Goal: Task Accomplishment & Management: Manage account settings

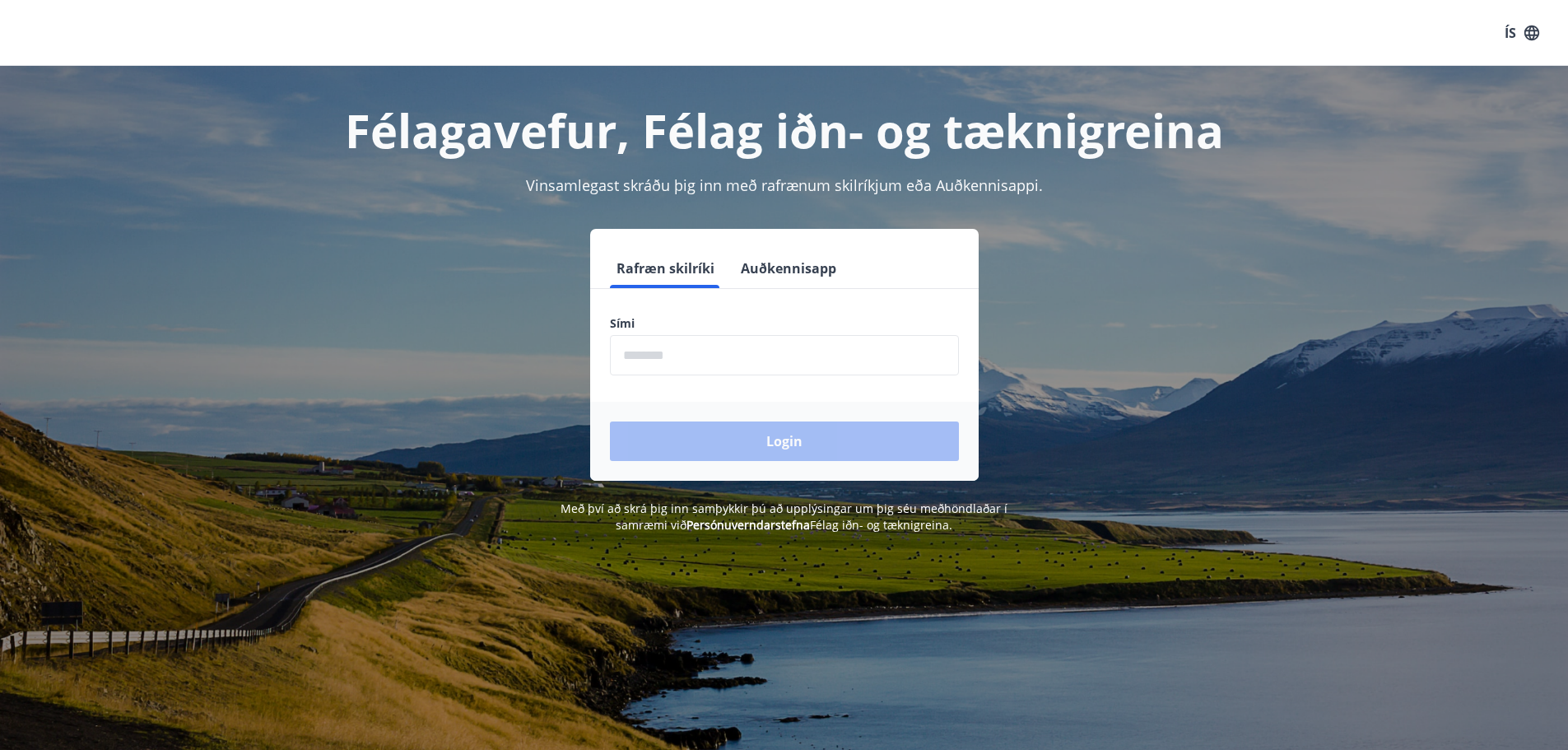
click at [730, 359] on input "phone" at bounding box center [784, 355] width 349 height 40
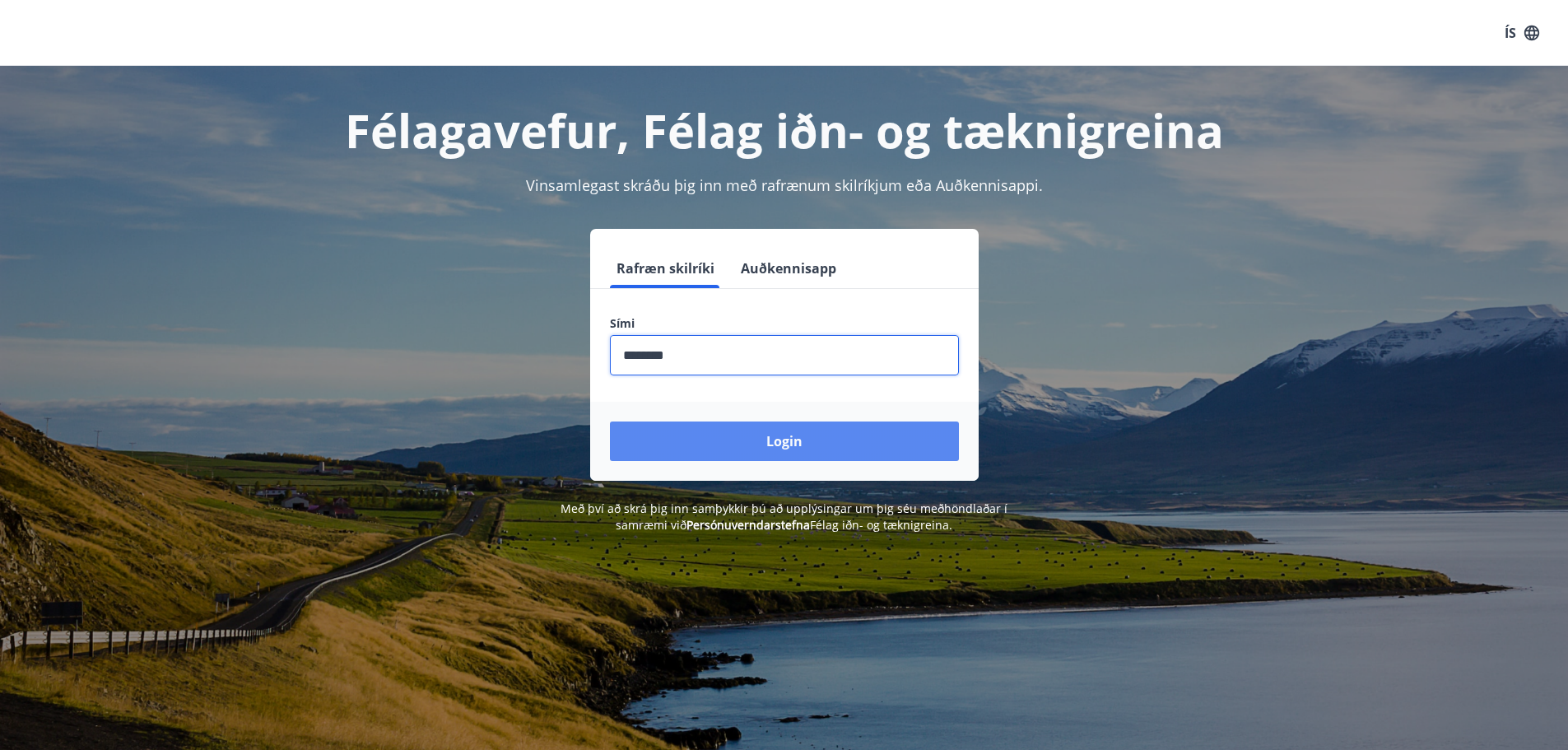
type input "********"
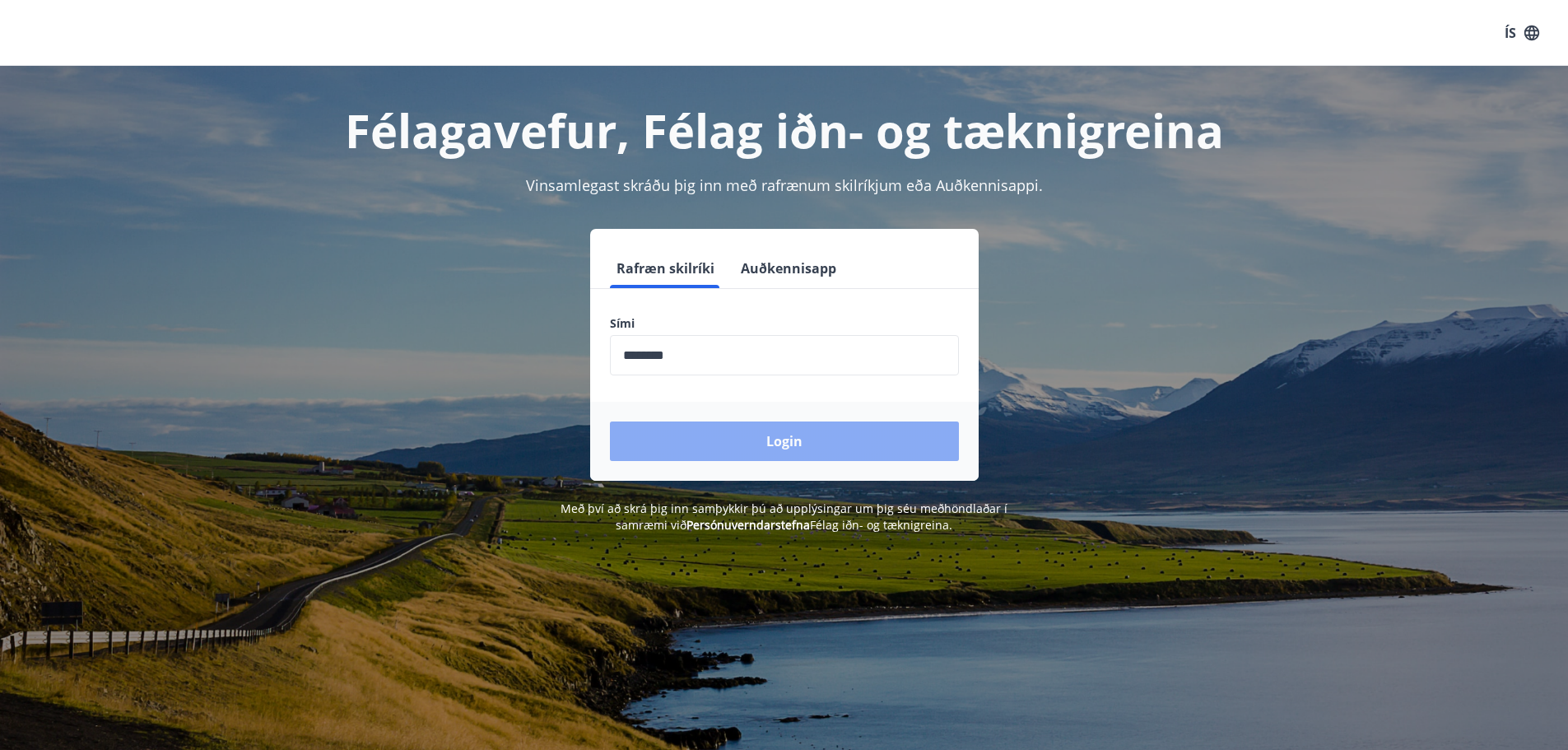
click at [813, 429] on button "Login" at bounding box center [784, 441] width 349 height 39
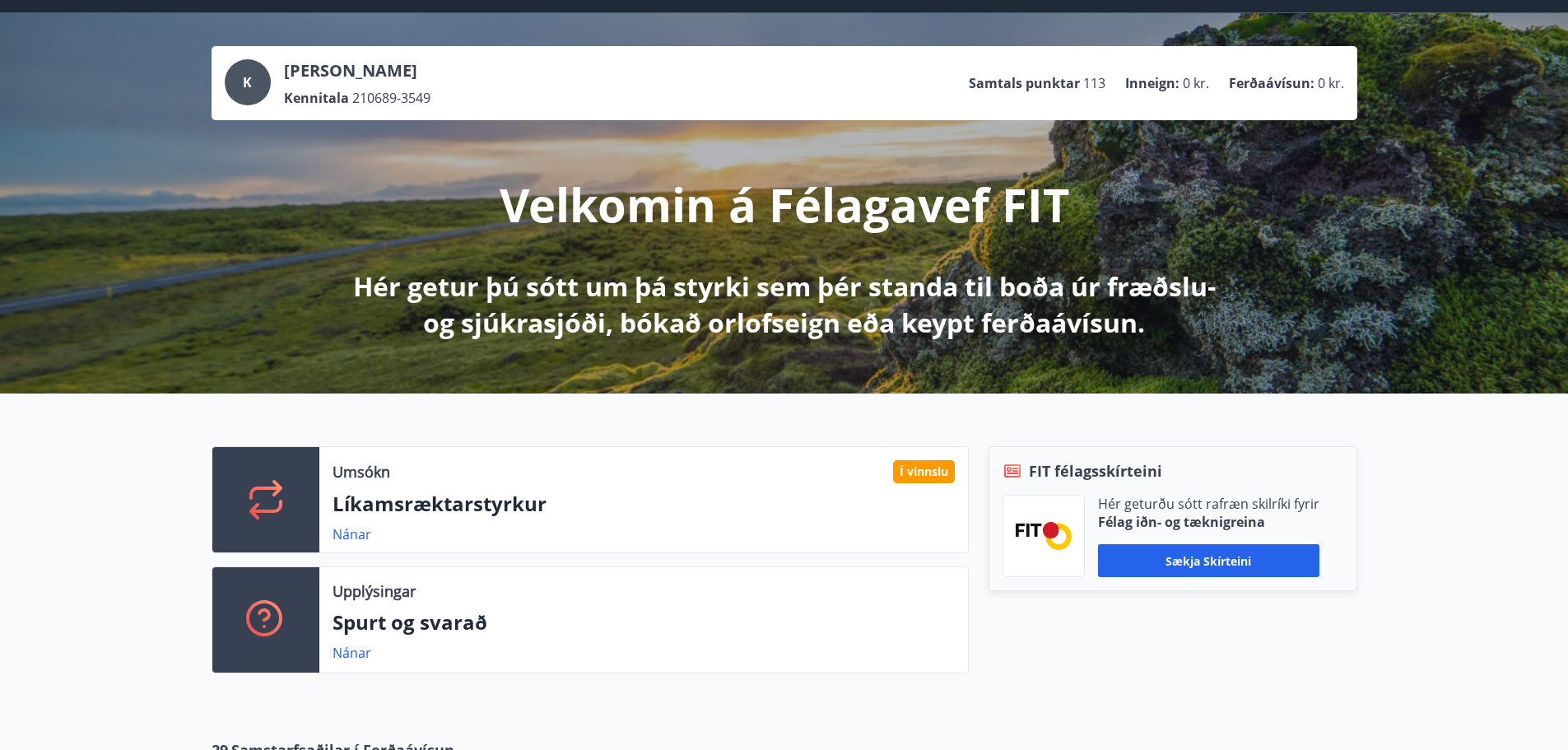
scroll to position [82, 0]
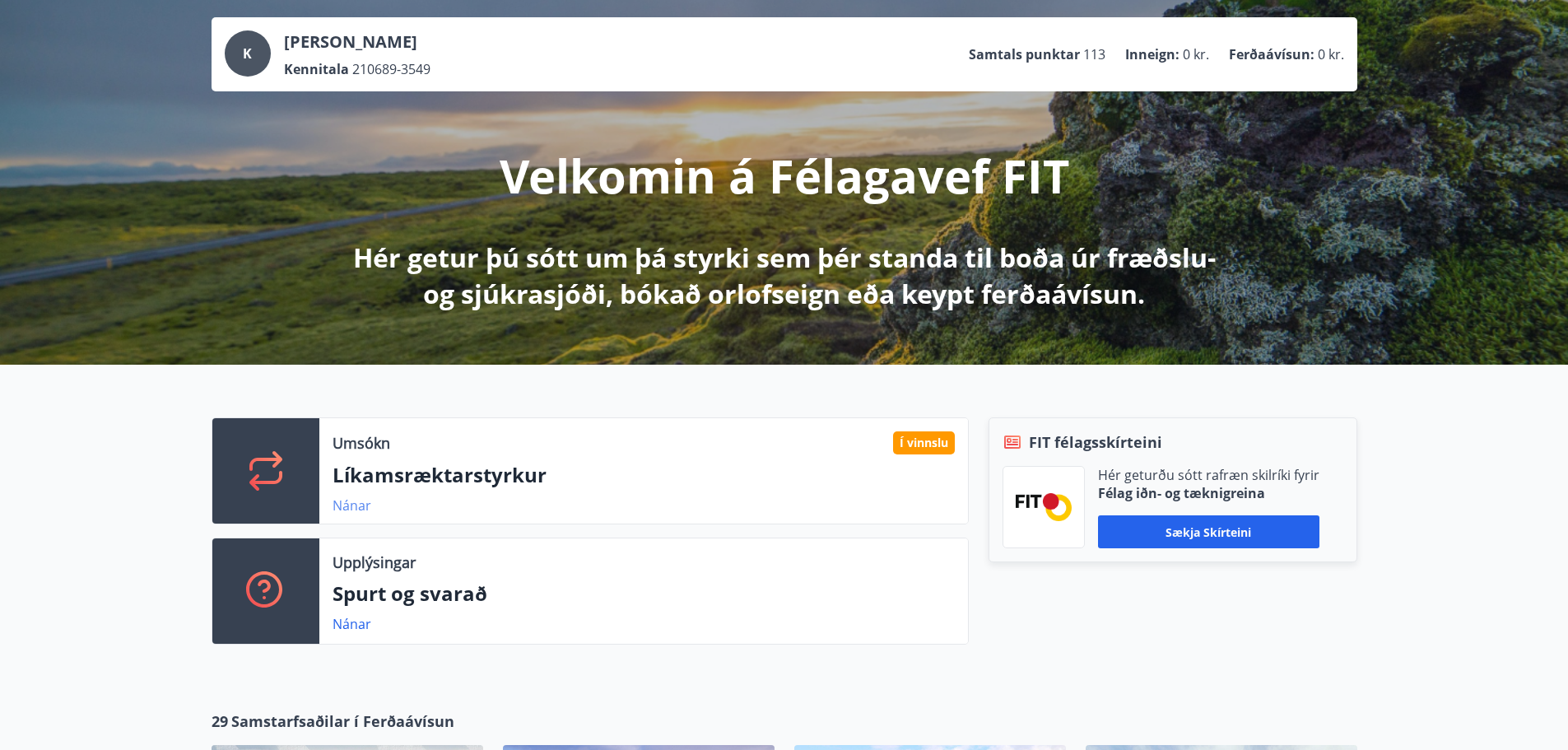
click at [367, 507] on link "Nánar" at bounding box center [352, 506] width 38 height 18
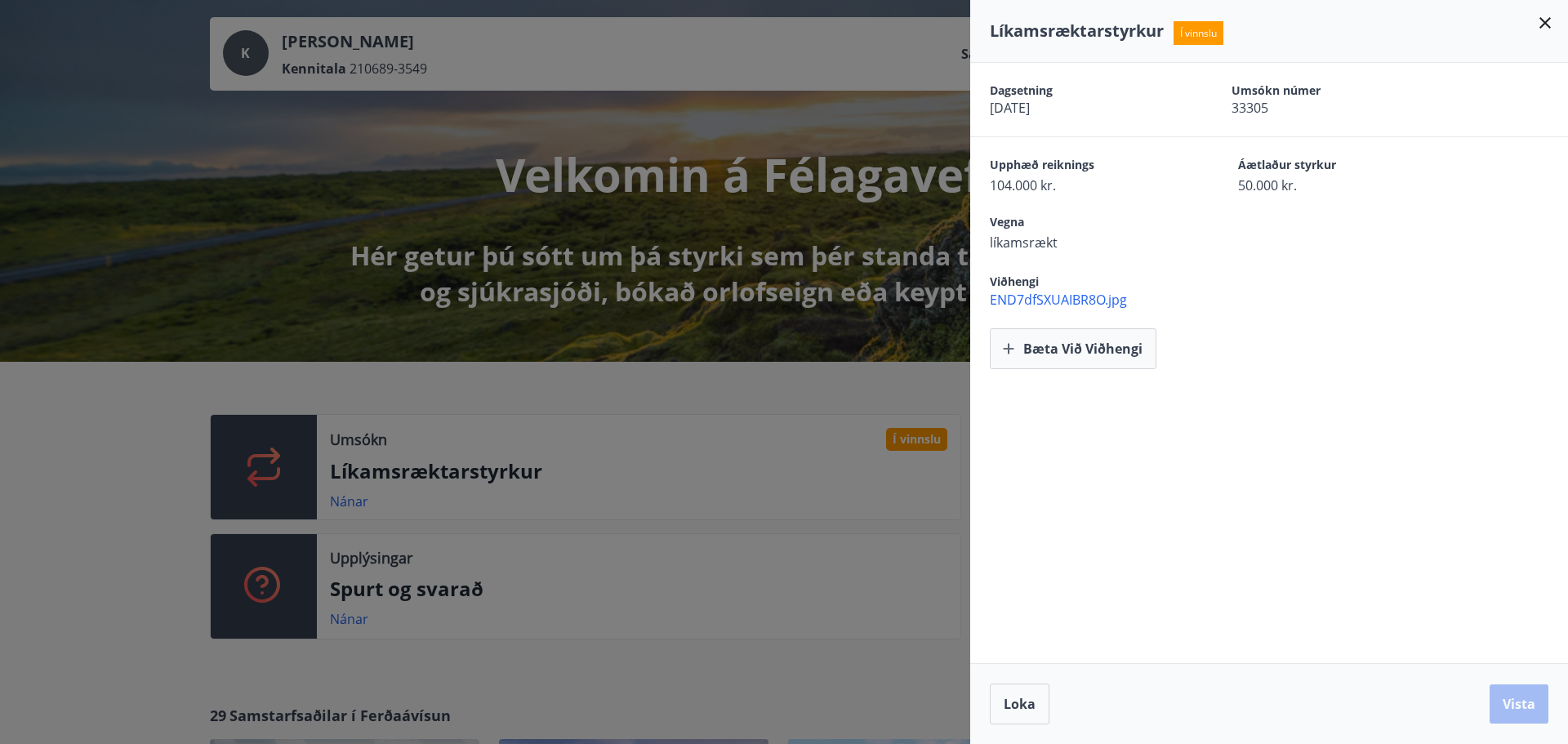
click at [1131, 409] on div "Dagsetning [DATE] Umsókn númer 33305 Upphæð reiknings 104.000 kr. Áætlaður styr…" at bounding box center [1269, 363] width 598 height 601
click at [1069, 294] on span "END7dfSXUAIBR8O.jpg" at bounding box center [1278, 300] width 578 height 18
click at [1021, 349] on button "Bæta við viðhengi" at bounding box center [1073, 348] width 167 height 41
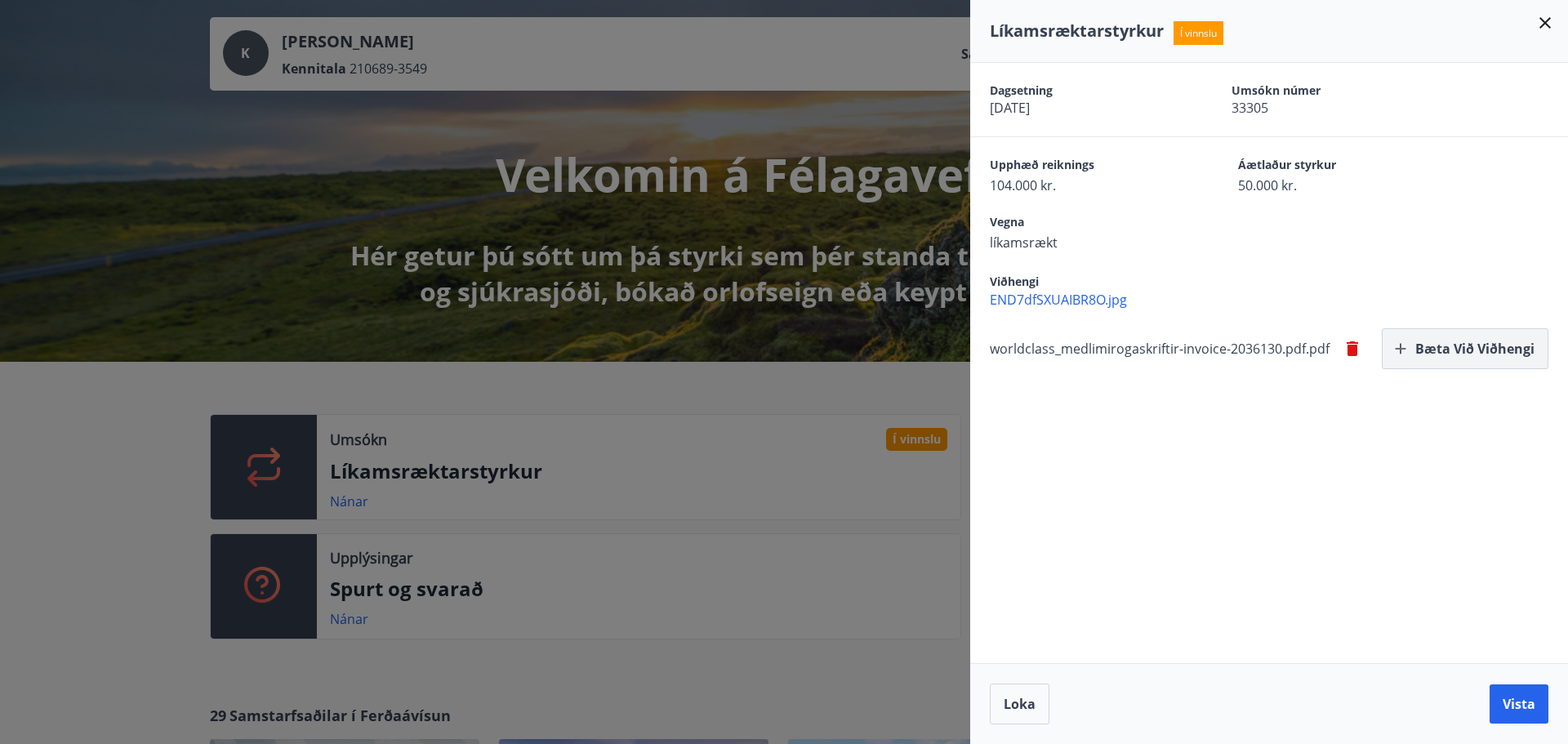
click at [1417, 351] on button "Bæta við viðhengi" at bounding box center [1465, 348] width 167 height 41
click at [1512, 707] on button "Vista" at bounding box center [1518, 704] width 59 height 39
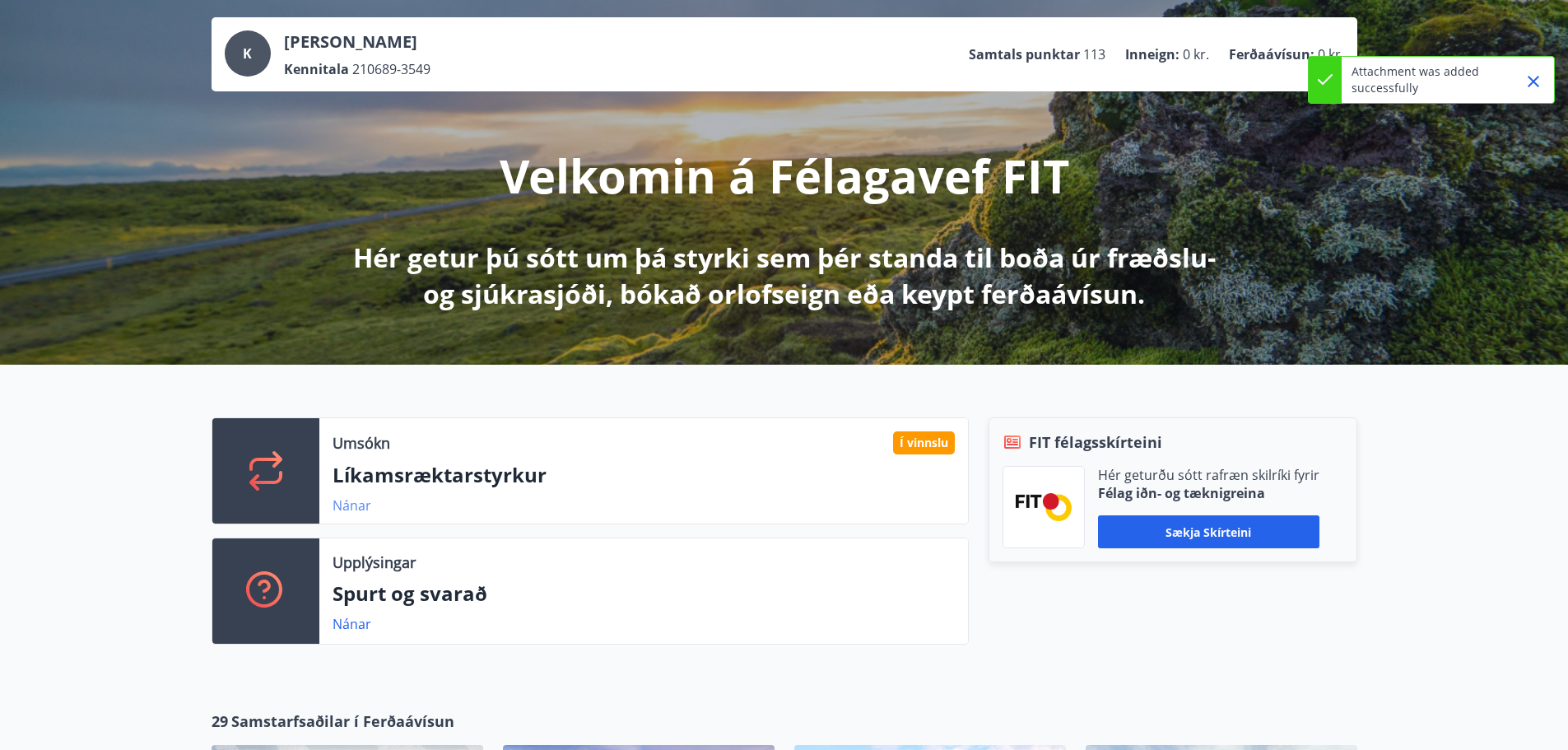
click at [362, 502] on link "Nánar" at bounding box center [352, 506] width 38 height 18
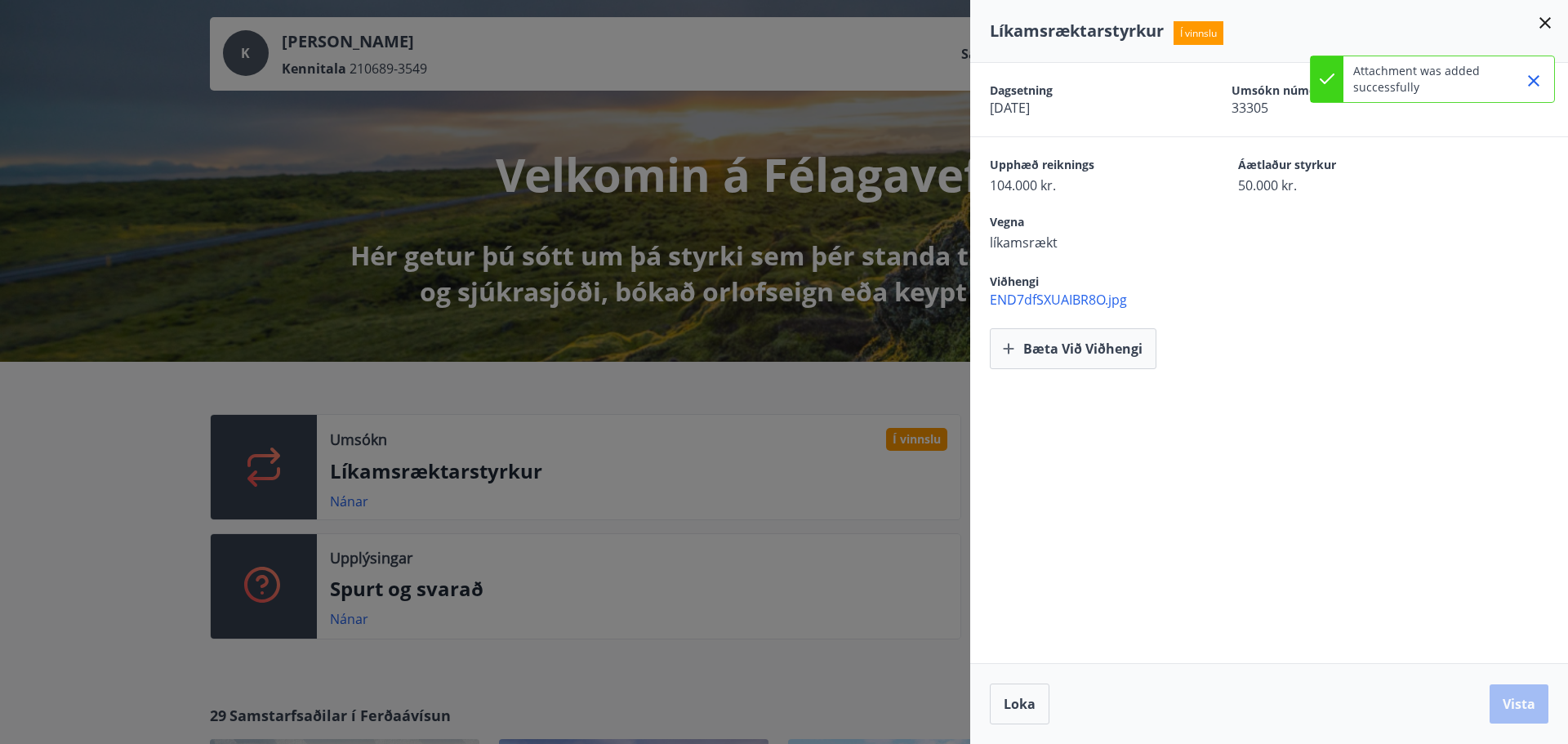
click at [1275, 411] on div "Dagsetning [DATE] Umsókn númer 33305 Upphæð reiknings 104.000 kr. Áætlaður styr…" at bounding box center [1269, 363] width 598 height 601
click at [1082, 460] on div "Dagsetning [DATE] Umsókn númer 33305 Upphæð reiknings 104.000 kr. Áætlaður styr…" at bounding box center [1269, 363] width 598 height 601
click at [1025, 701] on span "Loka" at bounding box center [1019, 704] width 32 height 18
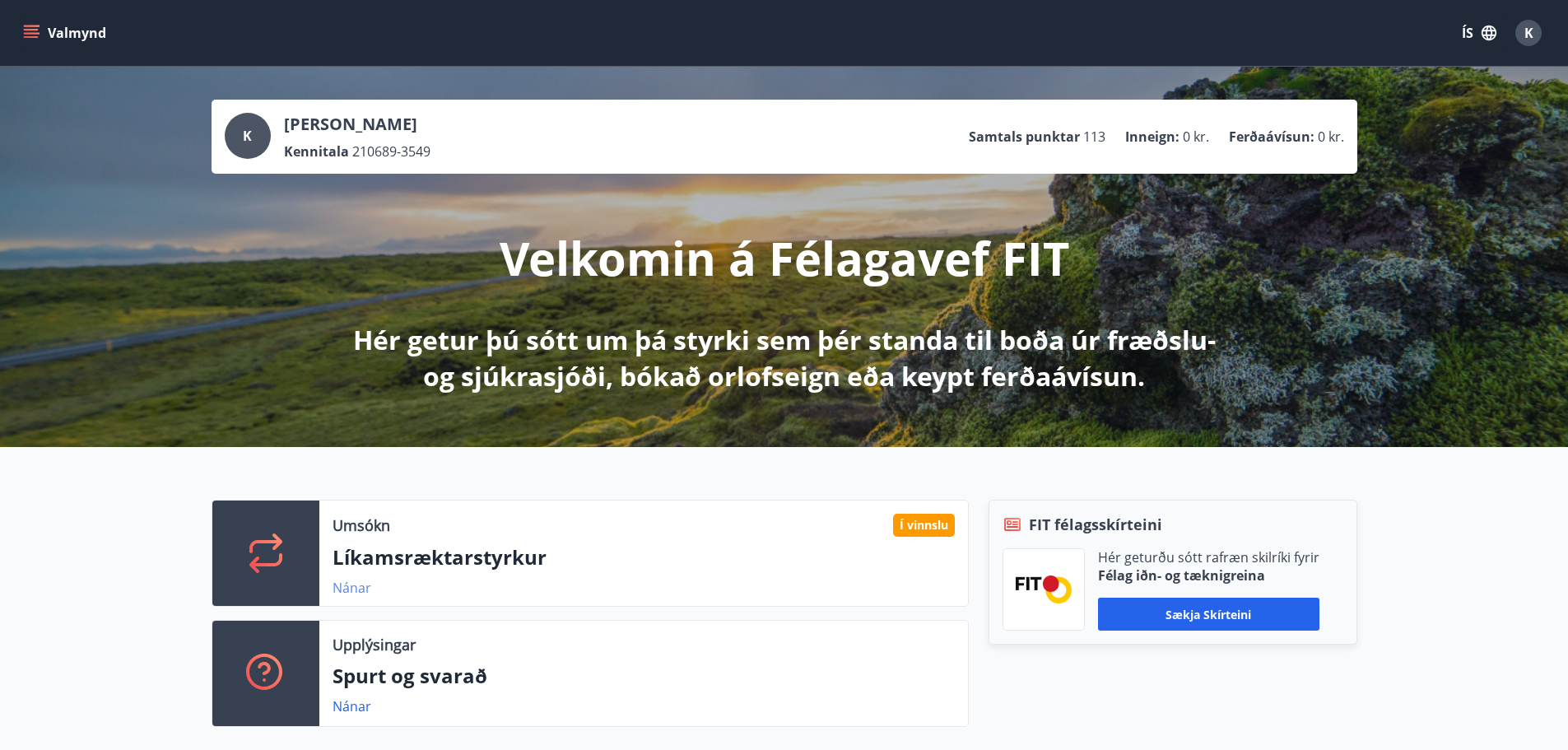
click at [347, 593] on link "Nánar" at bounding box center [352, 588] width 38 height 18
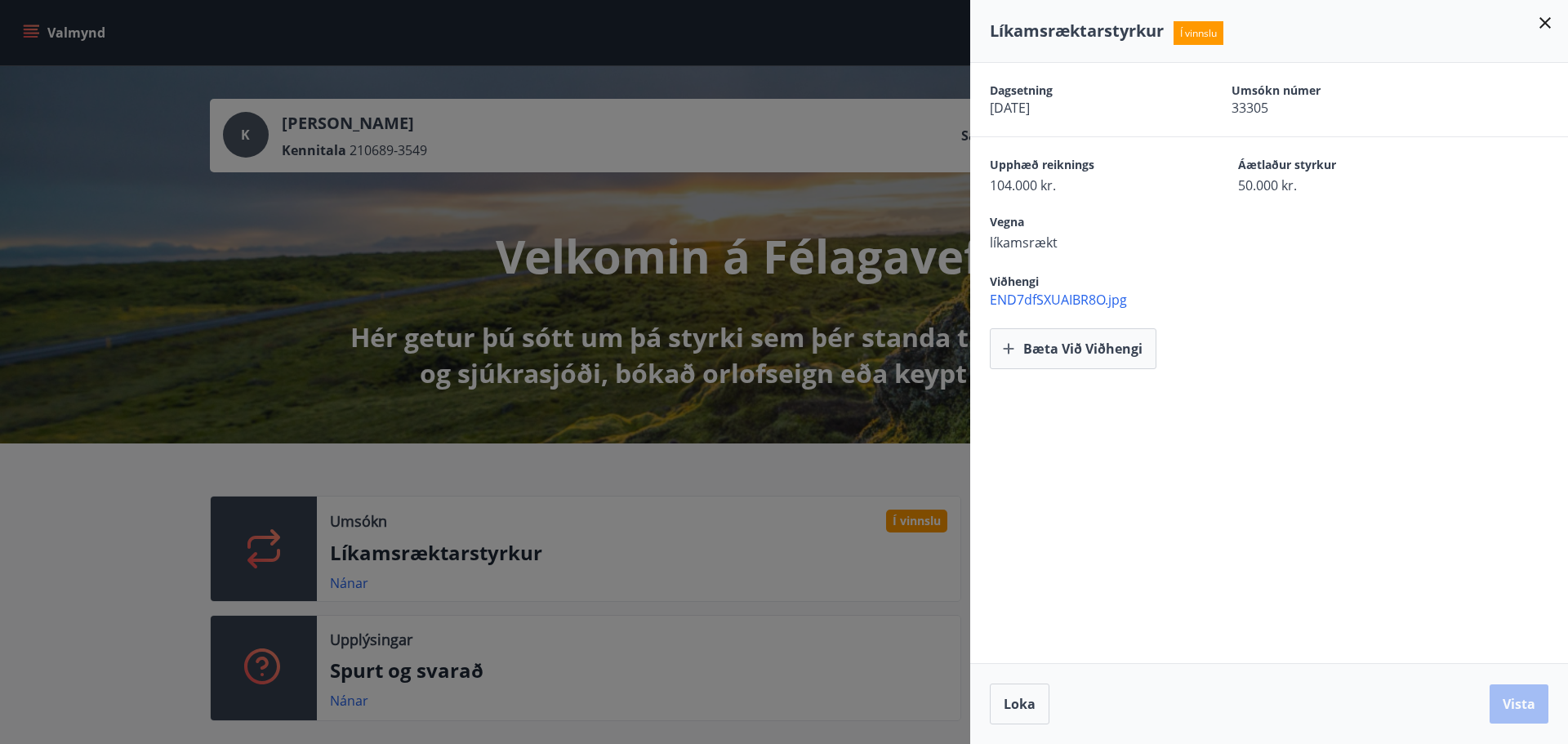
click at [1082, 295] on span "END7dfSXUAIBR8O.jpg" at bounding box center [1278, 300] width 578 height 18
click at [1108, 440] on div "Dagsetning [DATE] Umsókn númer 33305 Upphæð reiknings 104.000 kr. Áætlaður styr…" at bounding box center [1269, 363] width 598 height 601
click at [1541, 13] on icon at bounding box center [1545, 23] width 20 height 20
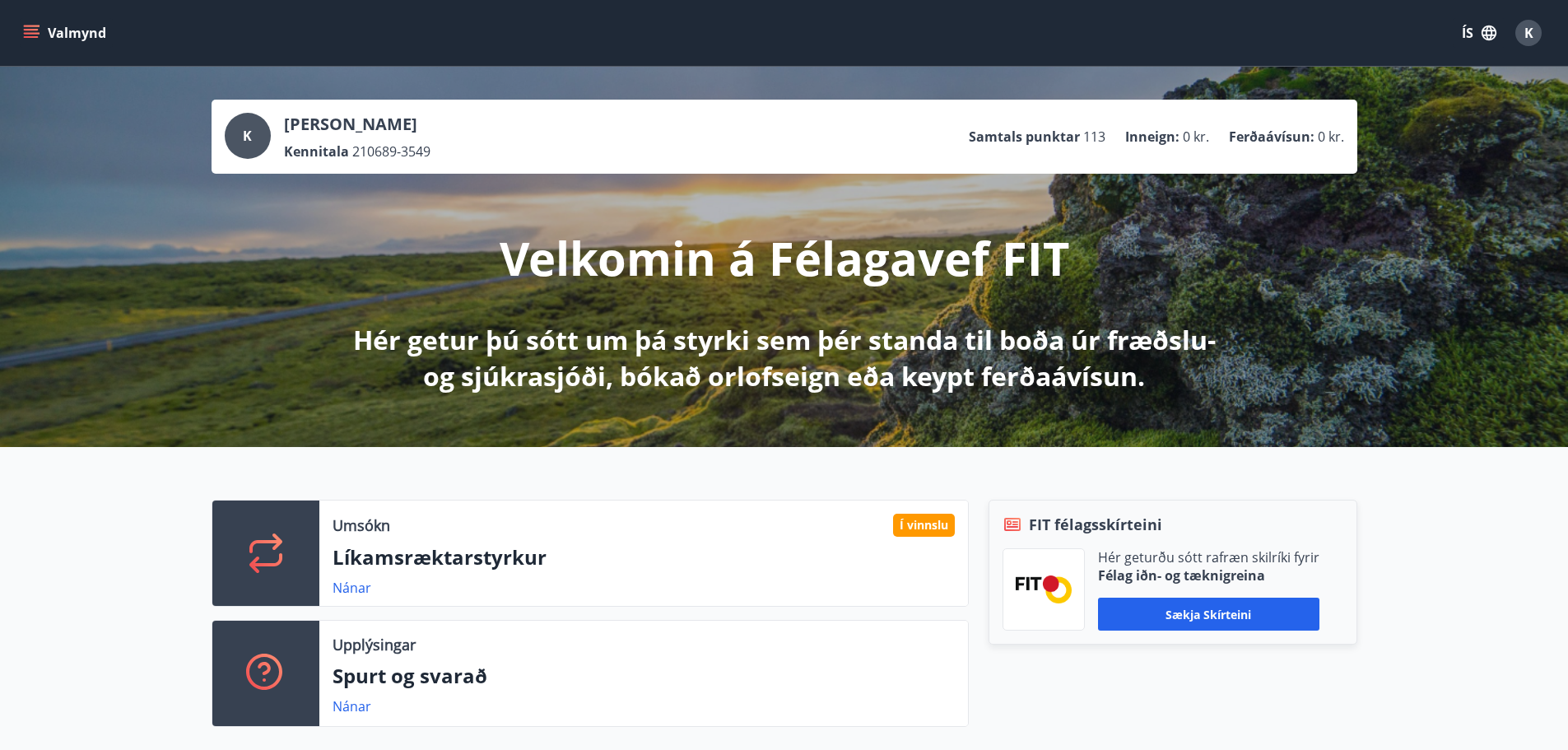
click at [29, 29] on icon "menu" at bounding box center [31, 30] width 15 height 2
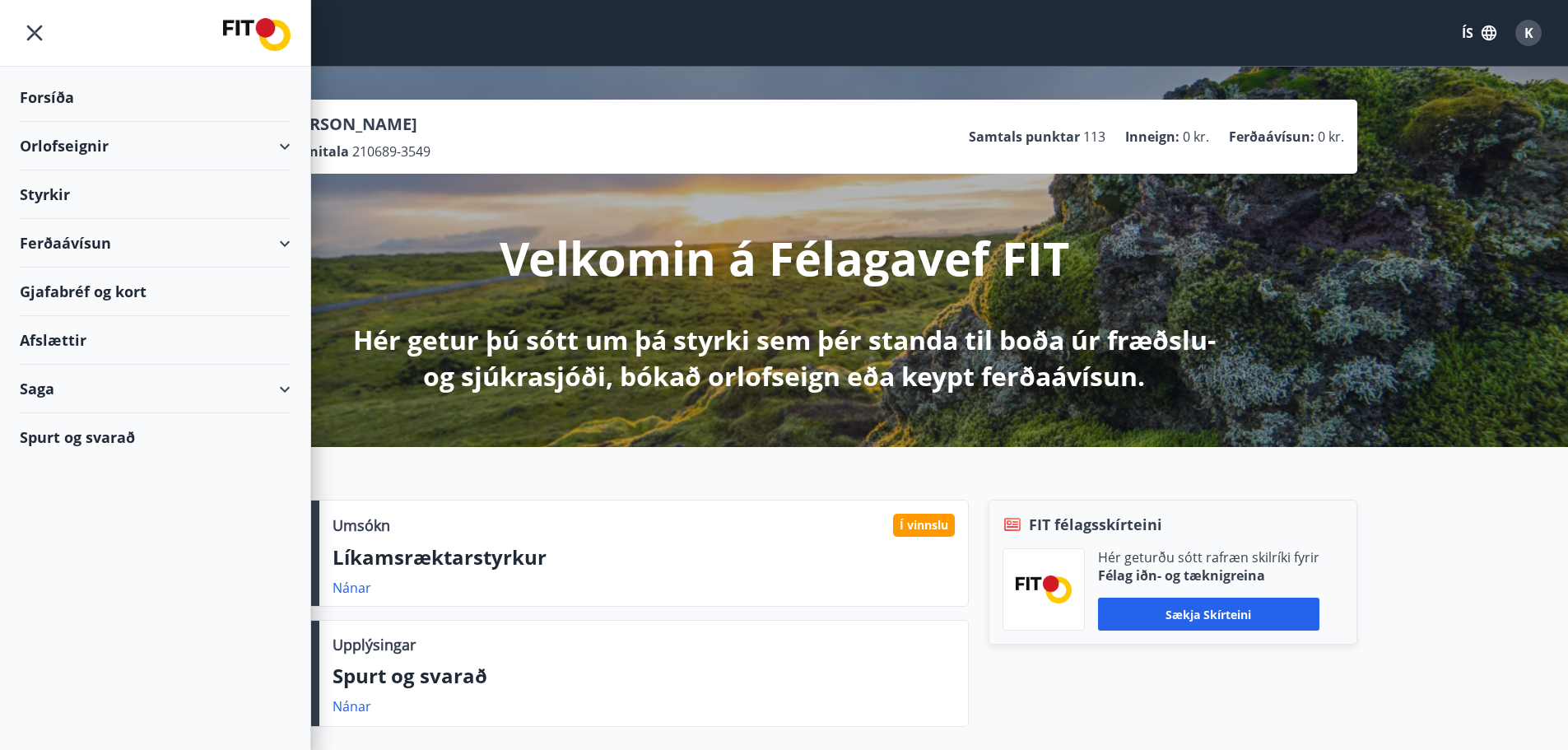
click at [284, 242] on div "Ferðaávísun" at bounding box center [155, 243] width 271 height 48
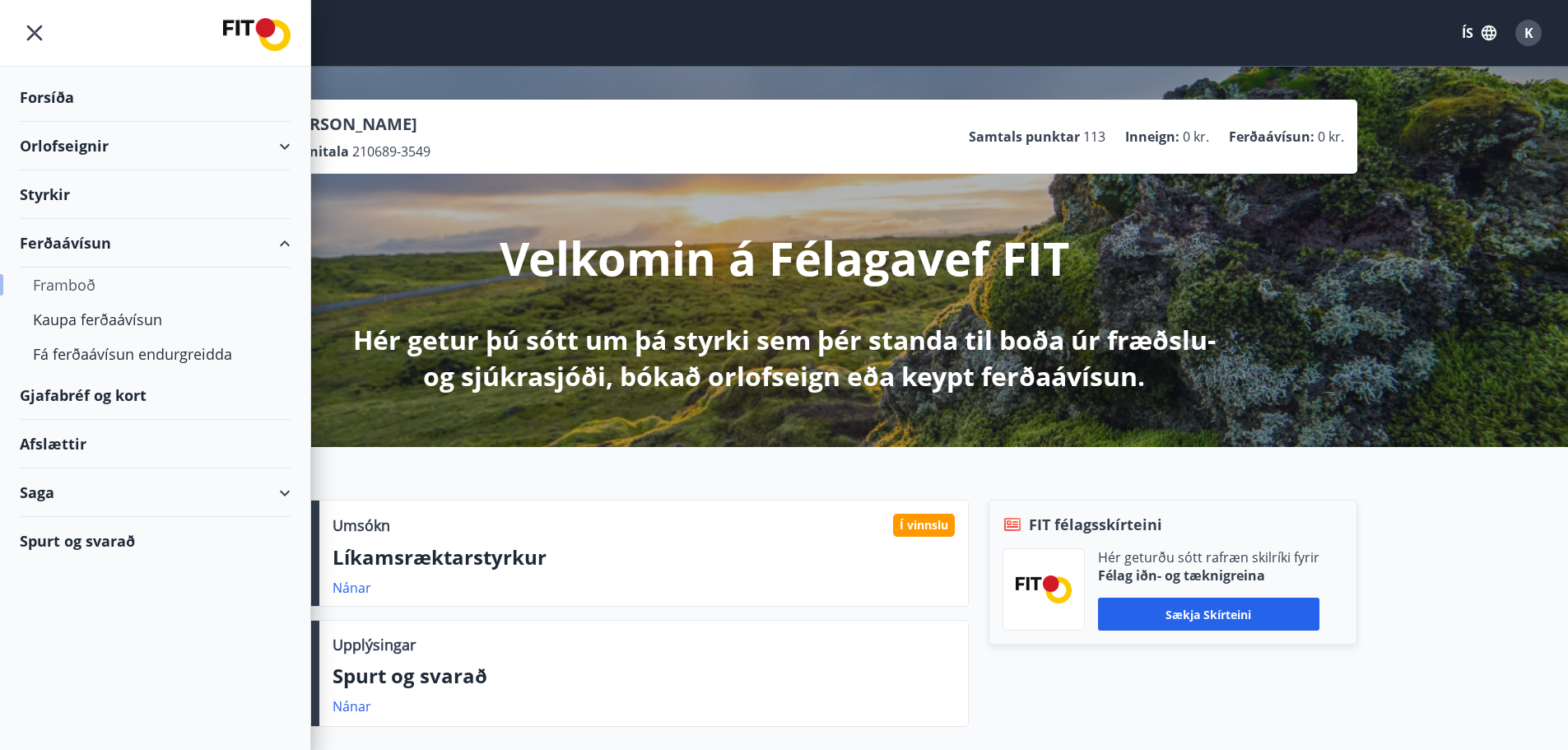
click at [64, 281] on div "Framboð" at bounding box center [155, 285] width 244 height 35
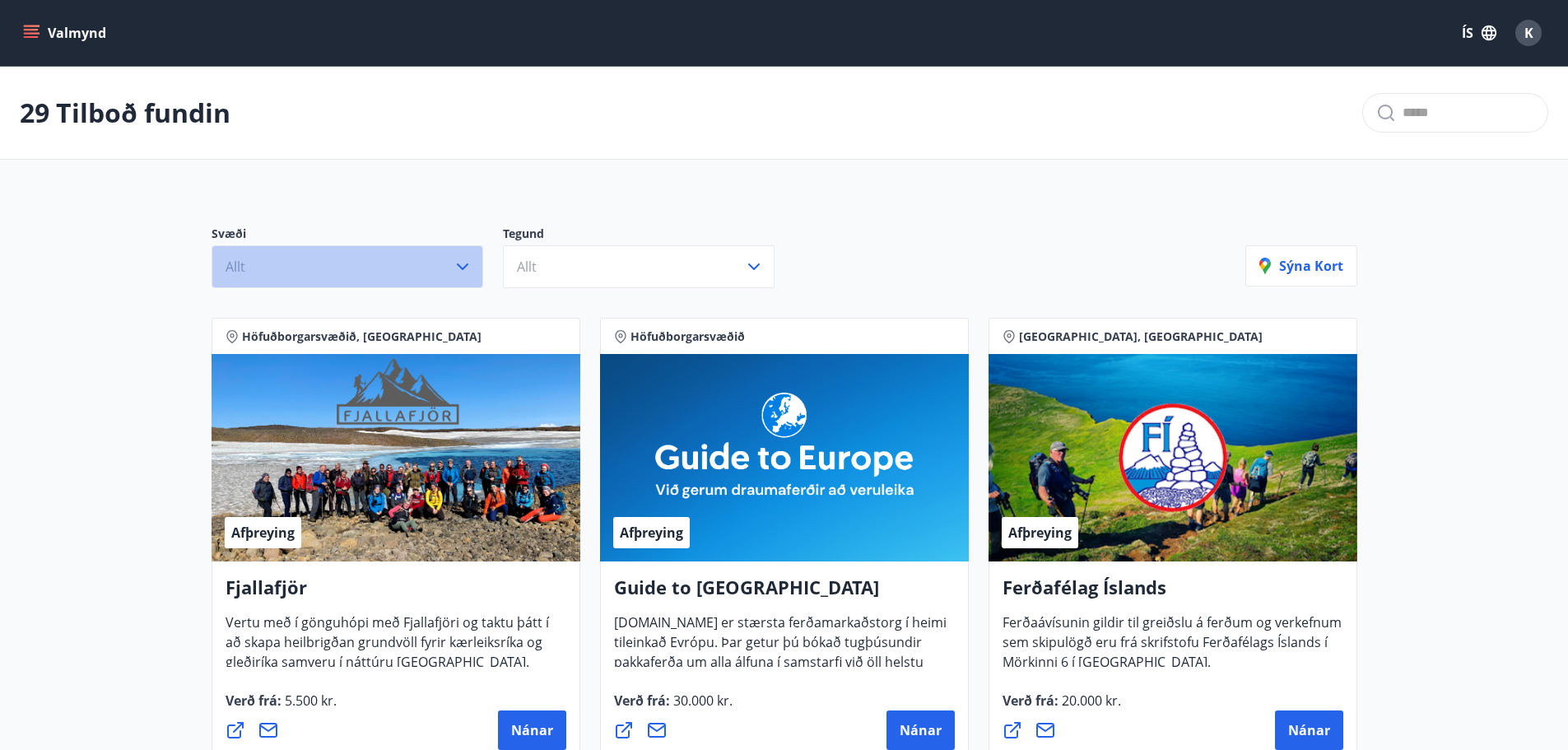
click at [464, 274] on icon "button" at bounding box center [463, 267] width 20 height 20
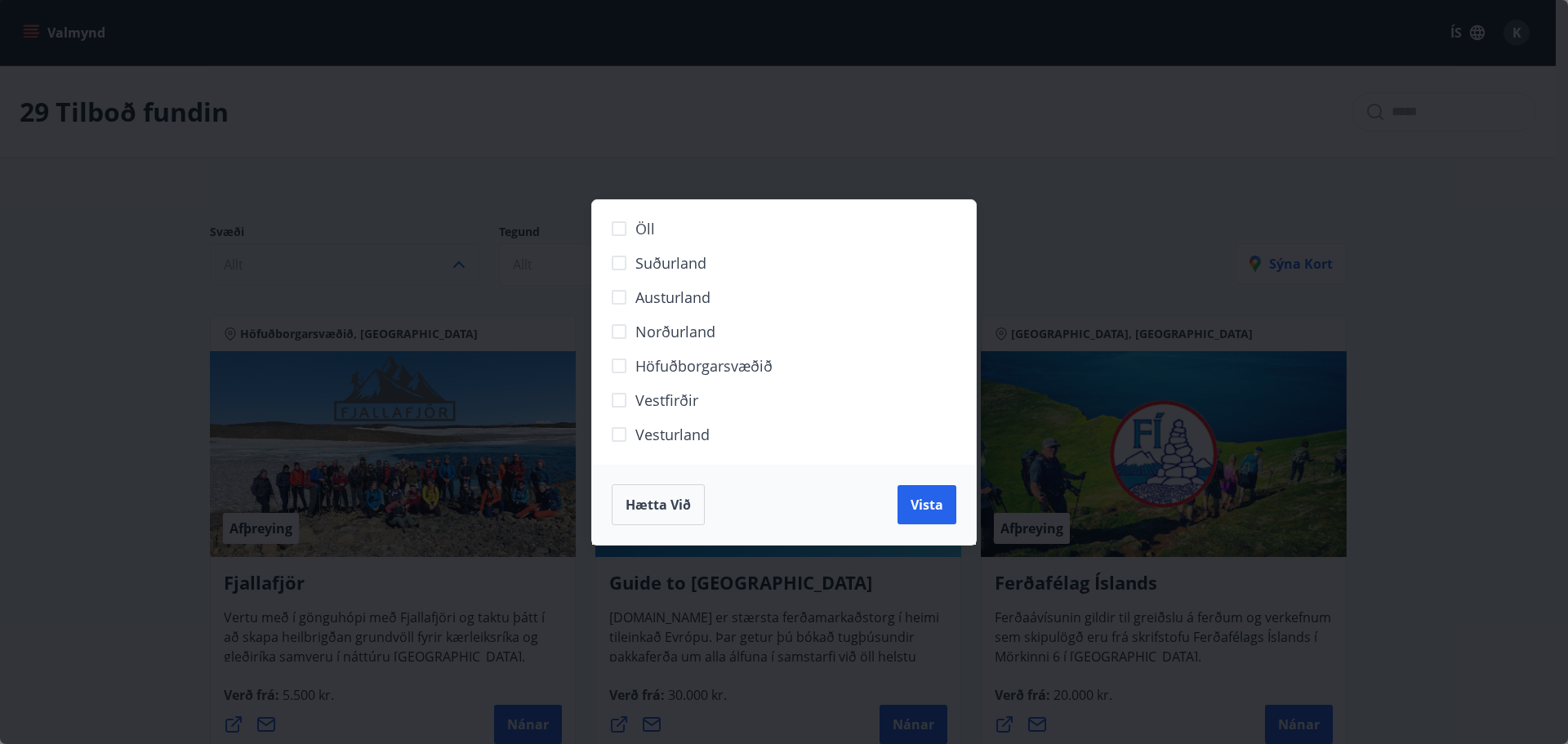
click at [666, 505] on span "Hætta við" at bounding box center [658, 505] width 65 height 18
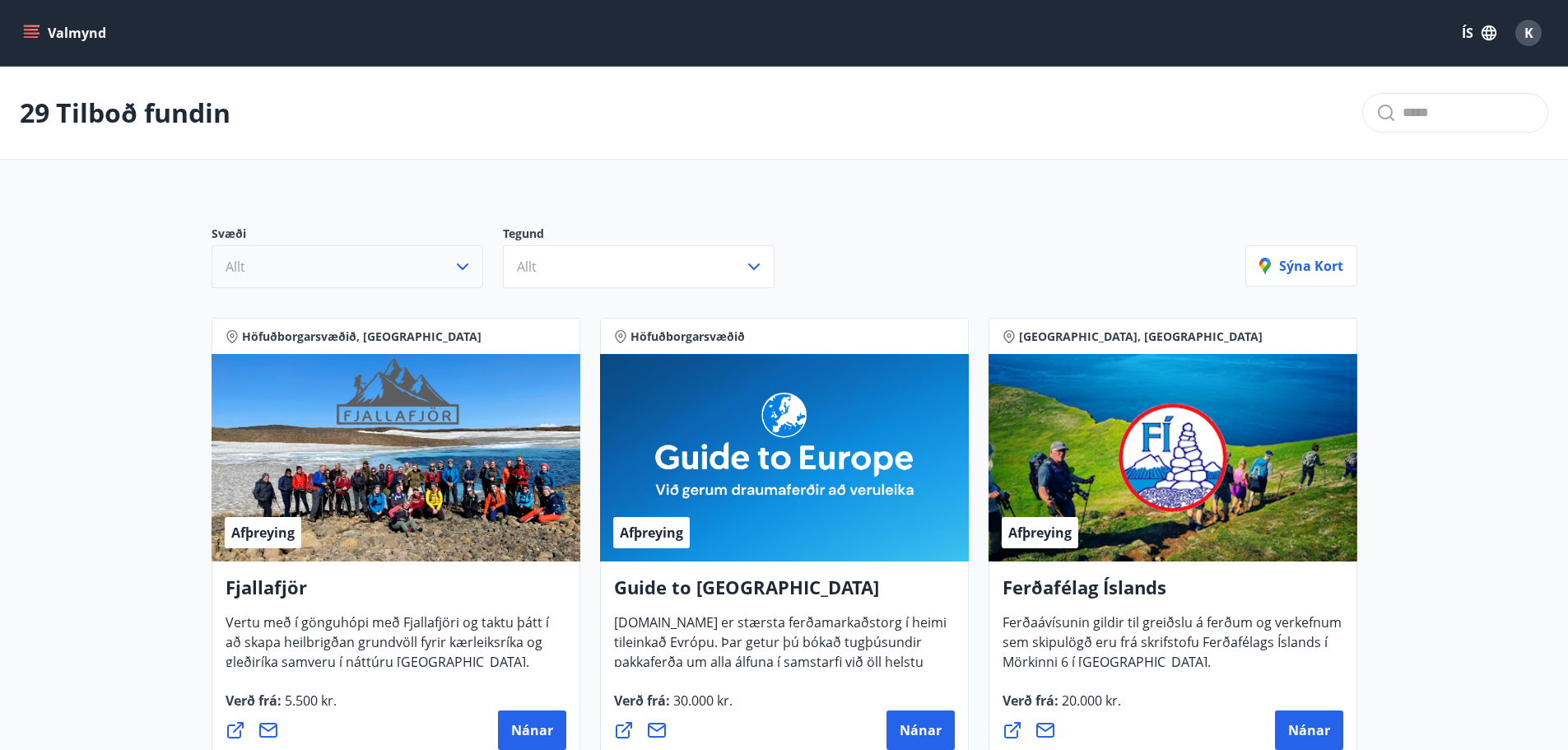
click at [98, 23] on button "Valmynd" at bounding box center [67, 33] width 93 height 29
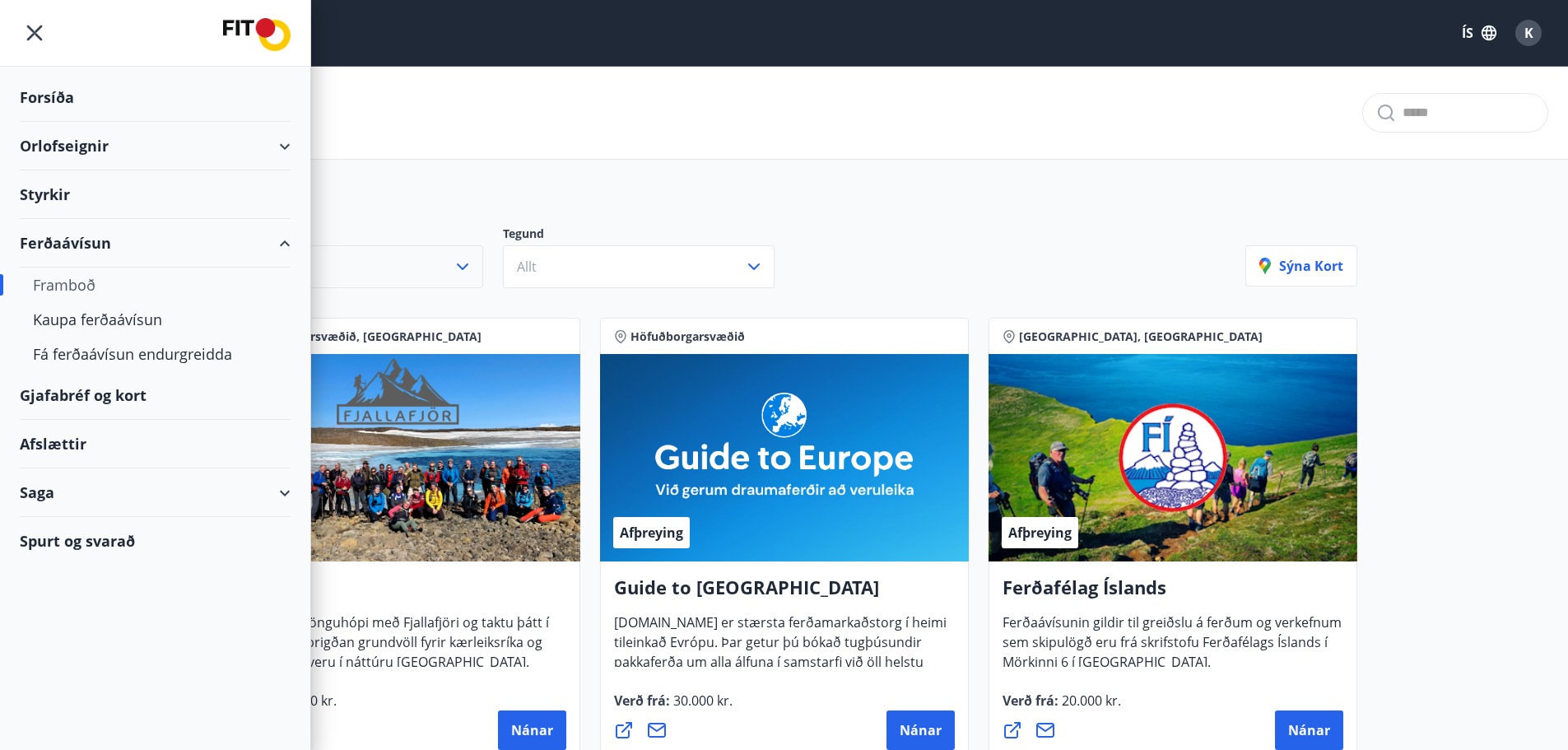
click at [120, 390] on div "Gjafabréf og kort" at bounding box center [155, 395] width 271 height 48
